Goal: Browse casually

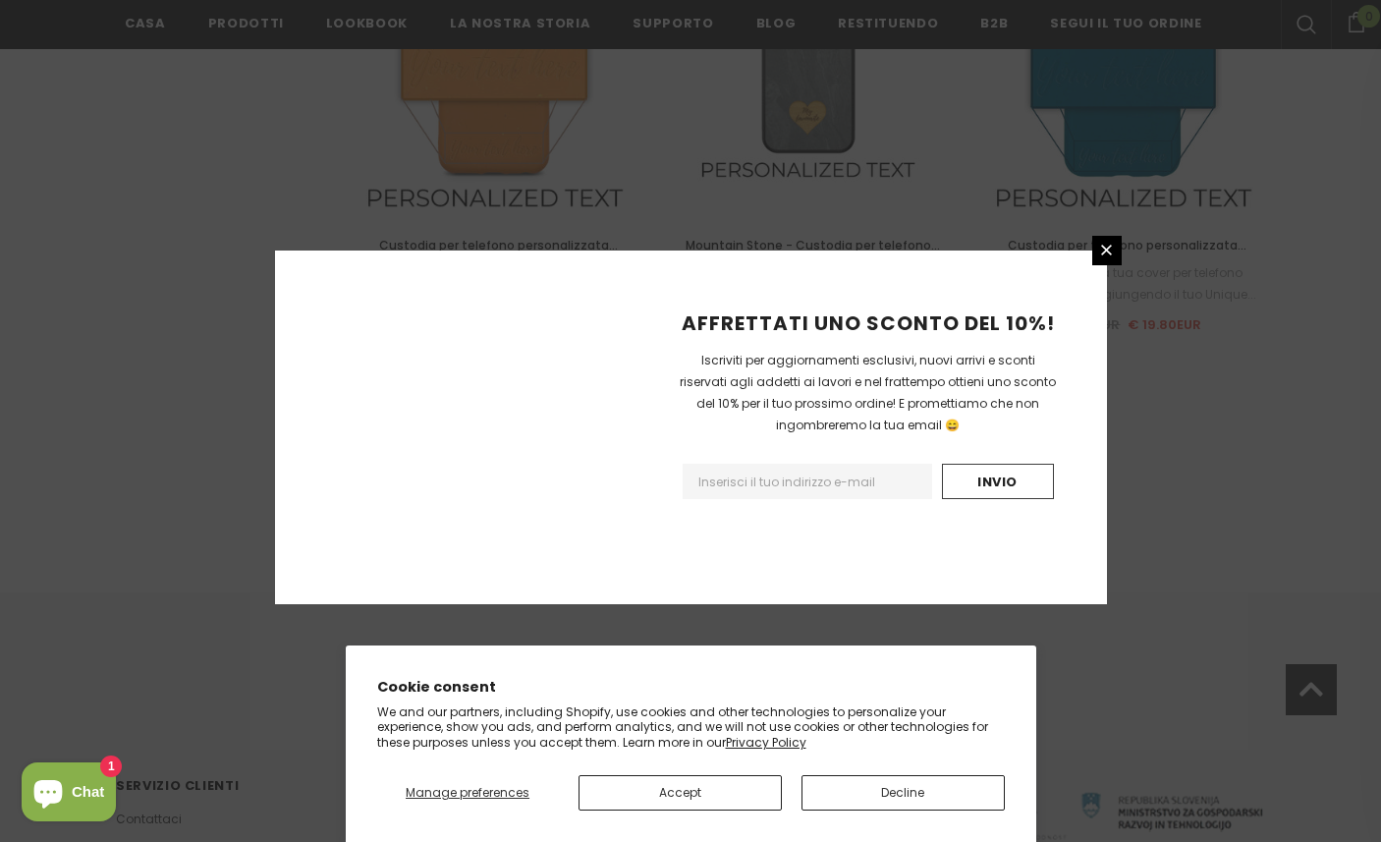
scroll to position [2263, 0]
